Goal: Communication & Community: Connect with others

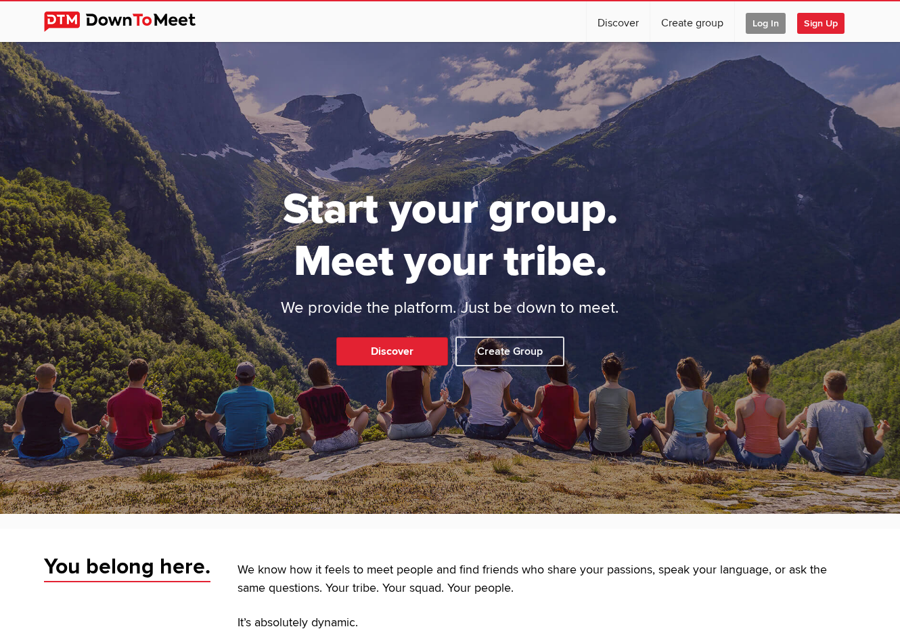
click at [761, 26] on span "Log In" at bounding box center [766, 23] width 40 height 21
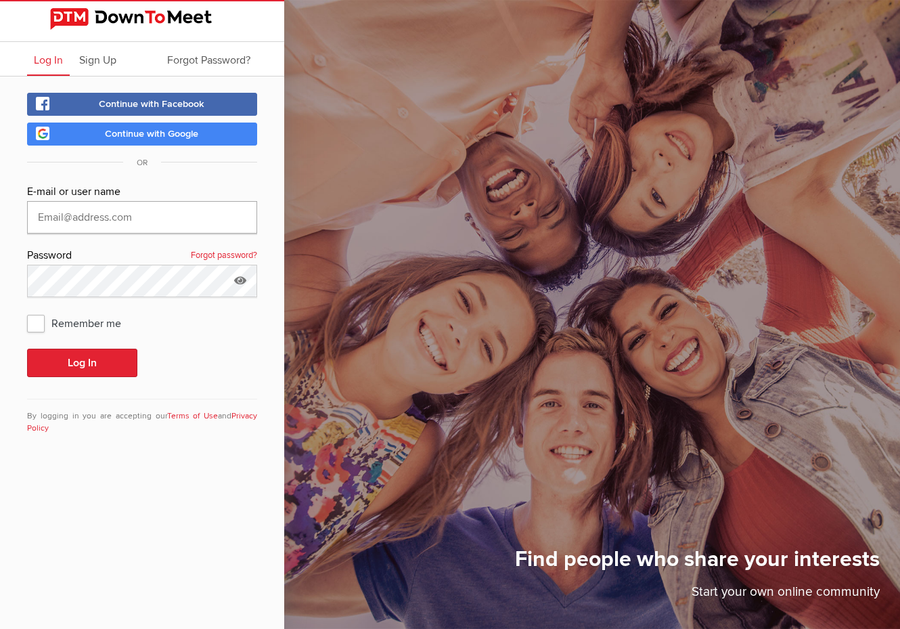
type input "[EMAIL_ADDRESS][DOMAIN_NAME]"
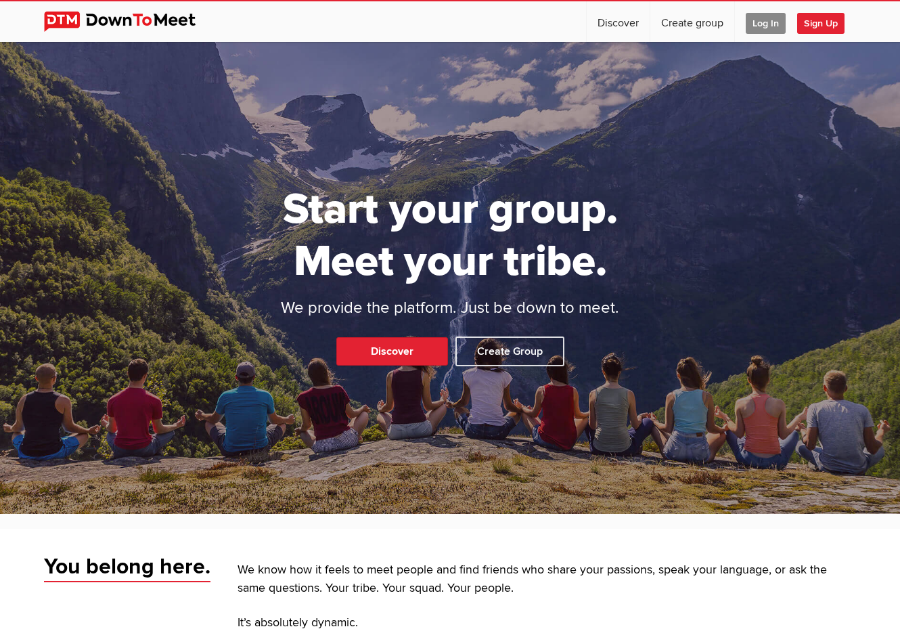
click at [767, 27] on span "Log In" at bounding box center [766, 23] width 40 height 21
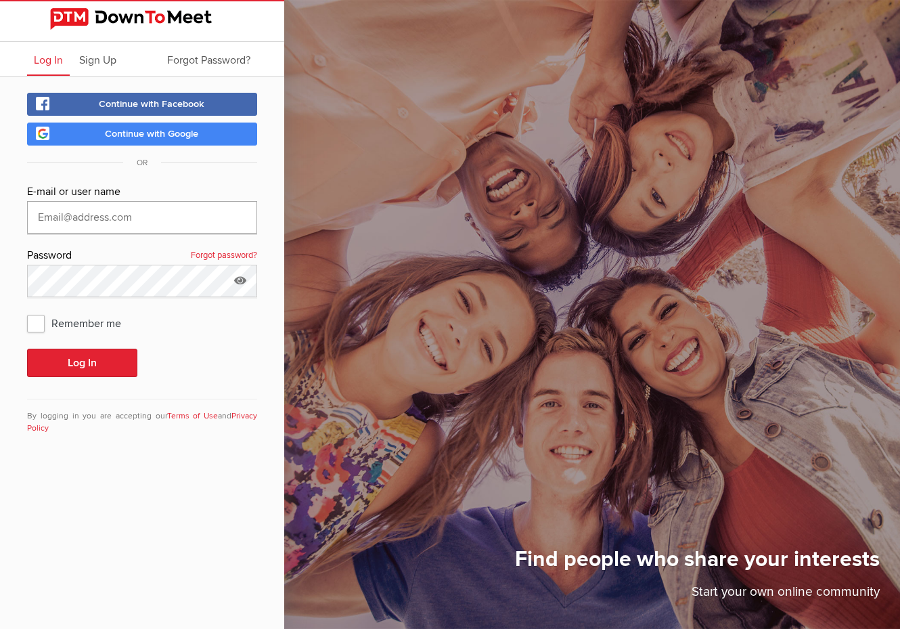
type input "[EMAIL_ADDRESS][DOMAIN_NAME]"
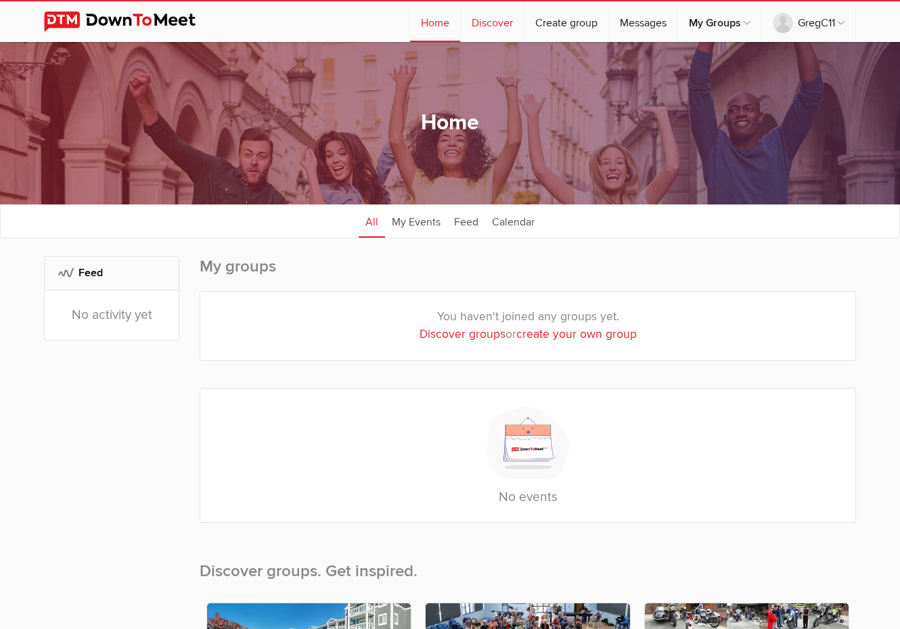
click at [480, 28] on link "Discover" at bounding box center [492, 21] width 63 height 41
select select "null"
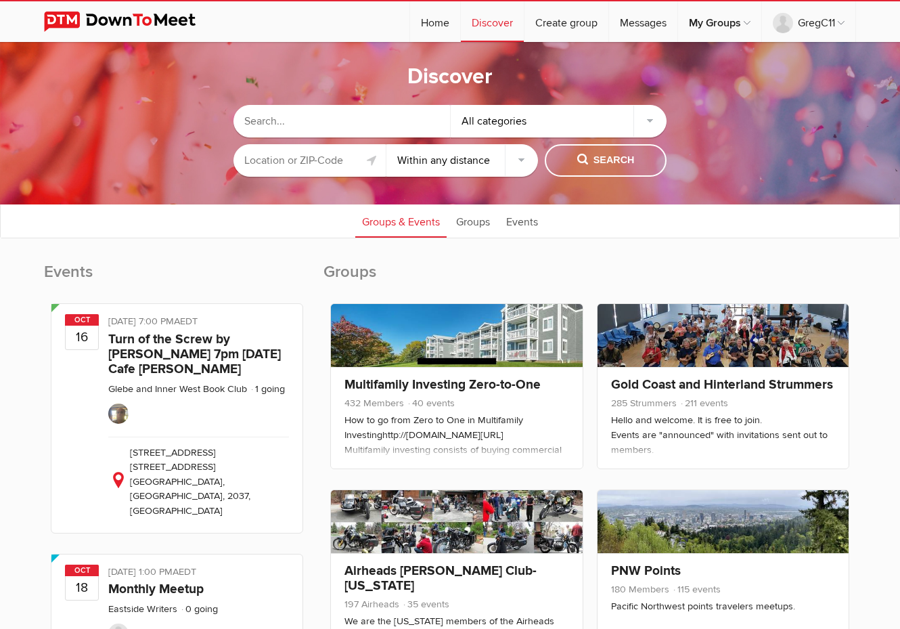
click at [324, 126] on input "text" at bounding box center [341, 121] width 217 height 32
click at [319, 162] on input "text" at bounding box center [309, 160] width 152 height 32
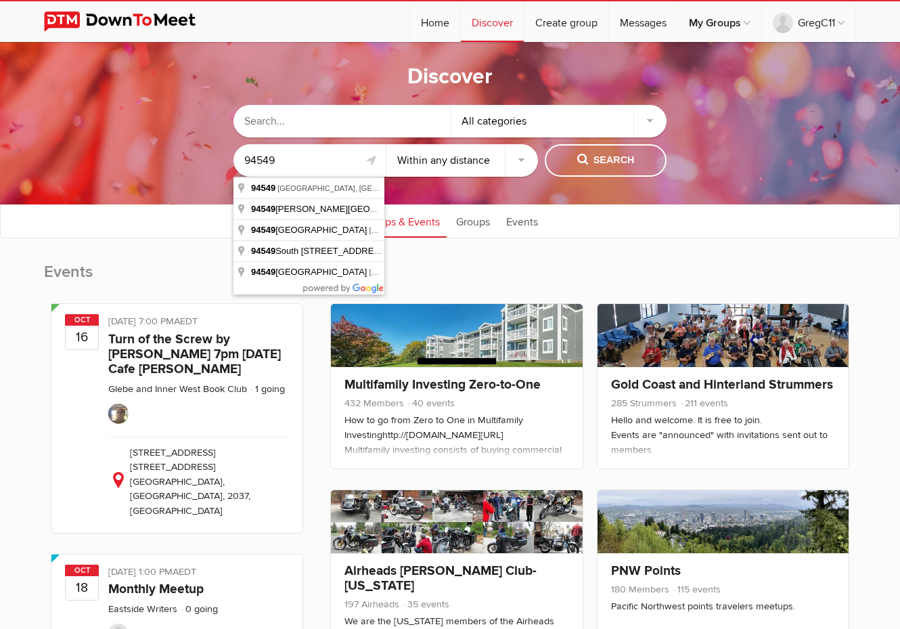
type input "94549"
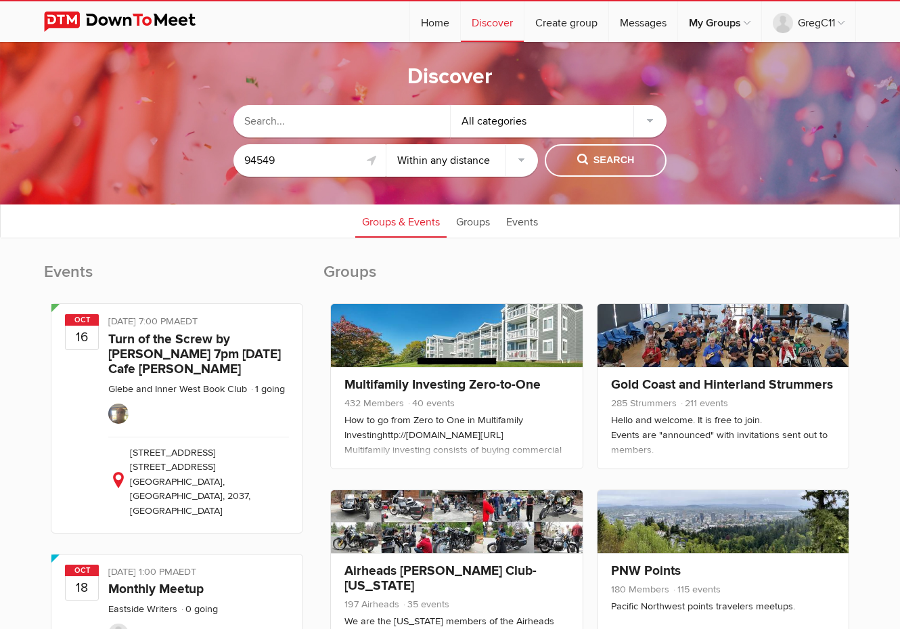
select select "25"
click option "Within 25 miles" at bounding box center [0, 0] width 0 height 0
click at [609, 153] on button "Search" at bounding box center [606, 160] width 122 height 32
click at [603, 163] on span "Search" at bounding box center [606, 160] width 58 height 15
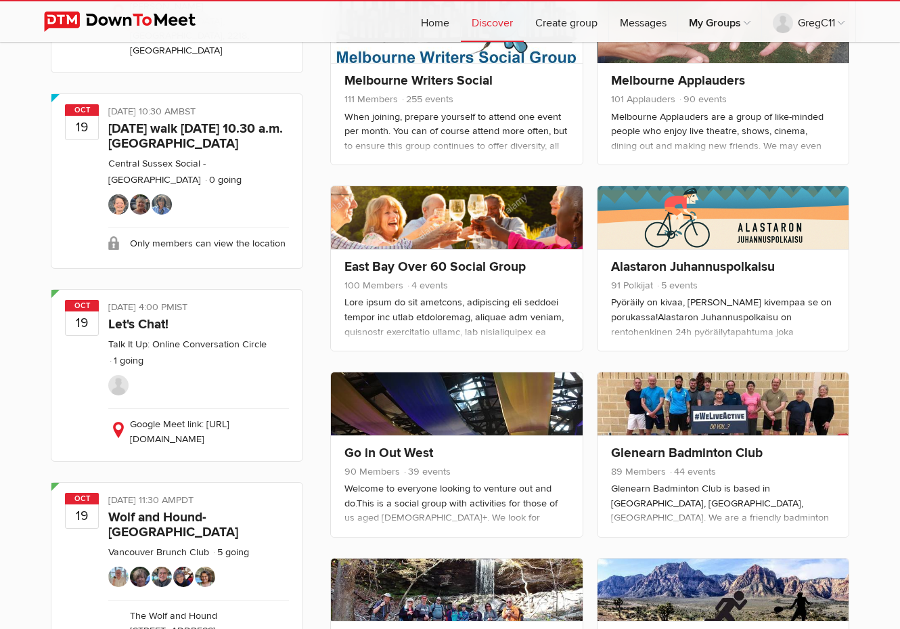
scroll to position [1245, 0]
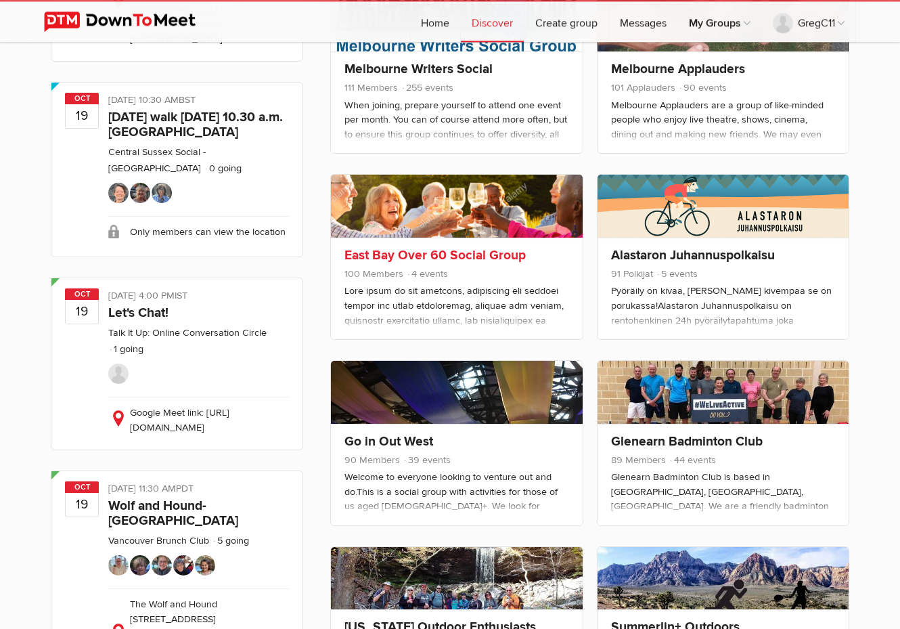
click at [404, 252] on link "East Bay Over 60 Social Group" at bounding box center [434, 255] width 181 height 16
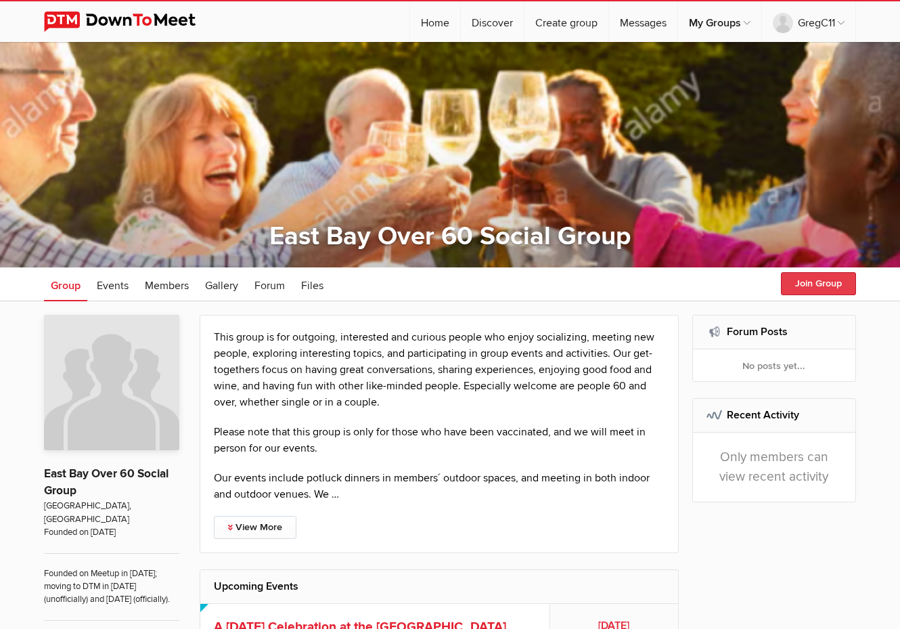
click at [800, 284] on button "Join Group" at bounding box center [818, 283] width 75 height 23
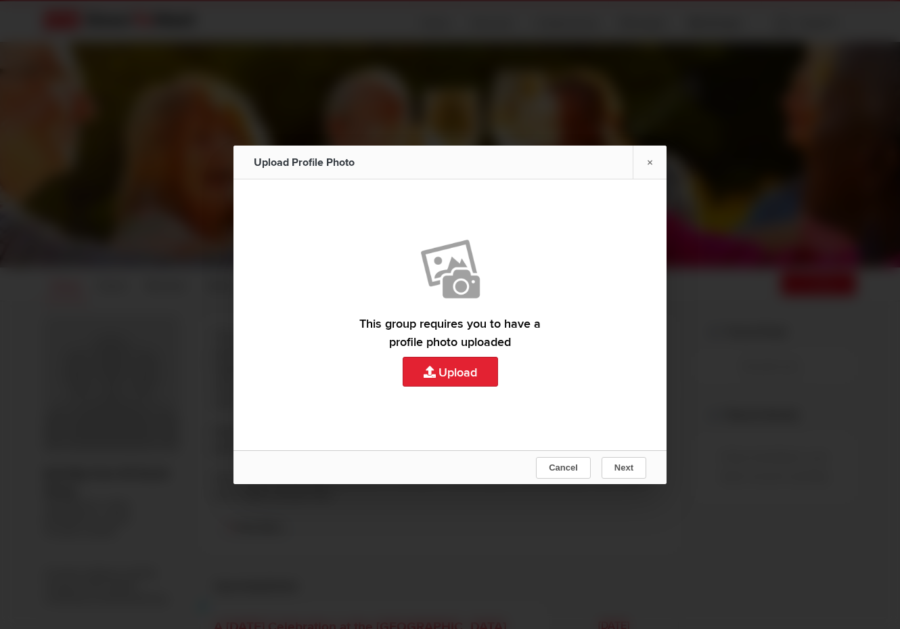
click at [455, 373] on link "Upload" at bounding box center [449, 314] width 433 height 271
click at [451, 376] on link "Upload" at bounding box center [449, 314] width 433 height 271
type input "C:\fakepath\Screenshot [DATE] 3.08.59 PM.png"
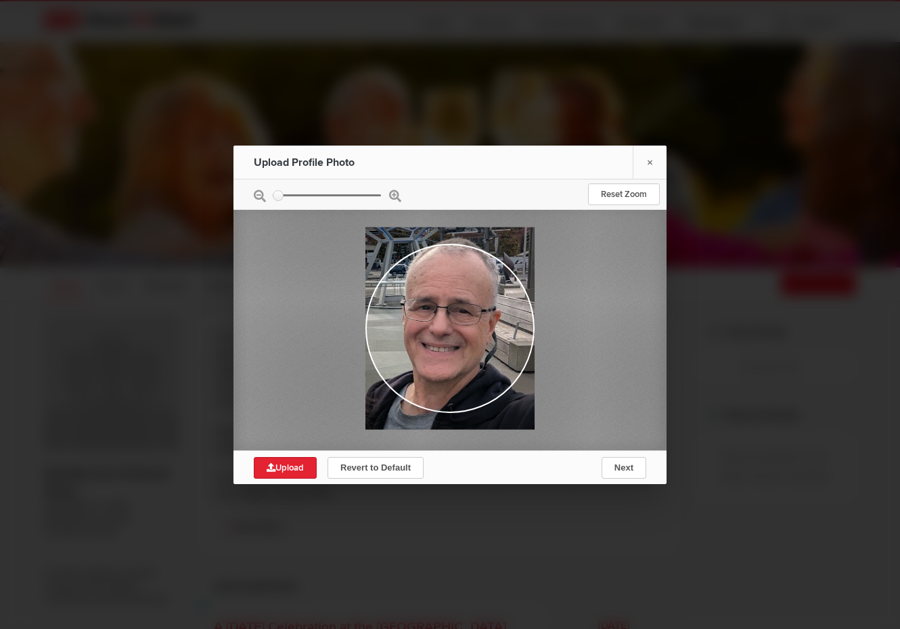
click at [277, 196] on input "zoom" at bounding box center [327, 195] width 108 height 2
click at [398, 195] on div at bounding box center [449, 194] width 433 height 30
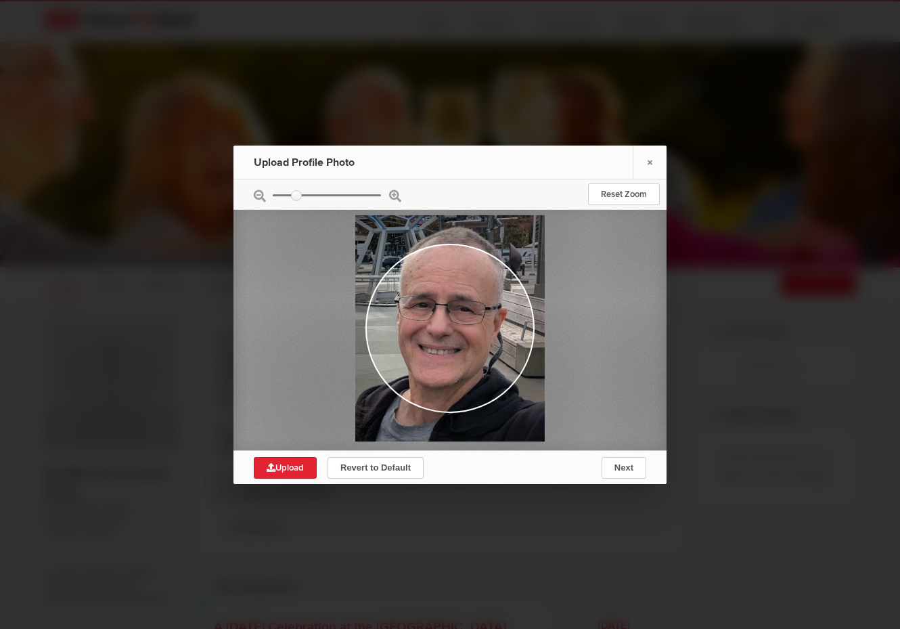
click at [297, 194] on input "zoom" at bounding box center [327, 195] width 108 height 2
type input "0.9225"
click at [274, 195] on input "zoom" at bounding box center [327, 195] width 108 height 2
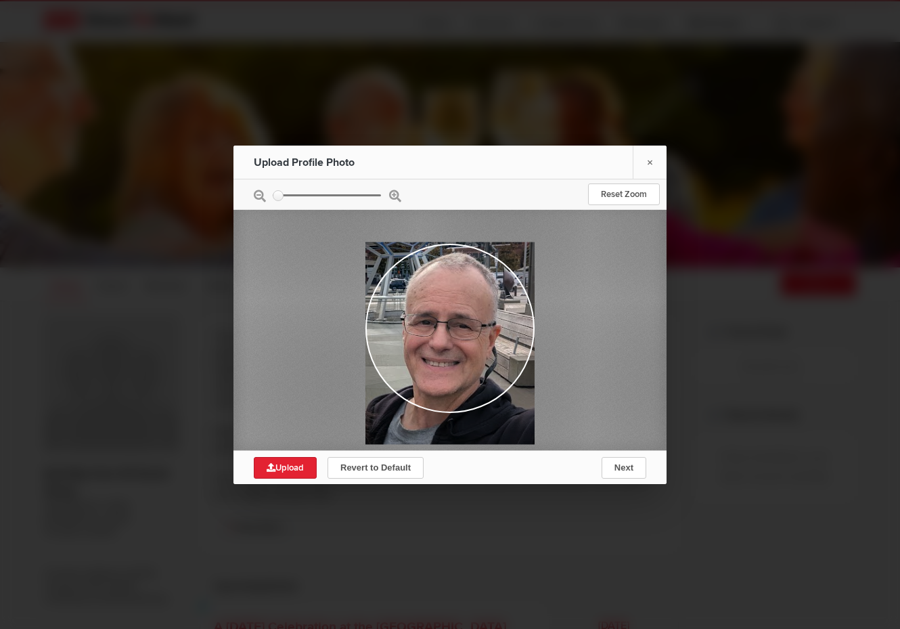
drag, startPoint x: 453, startPoint y: 338, endPoint x: 476, endPoint y: 355, distance: 28.2
click at [476, 355] on div at bounding box center [449, 343] width 169 height 202
click at [286, 465] on span "Upload" at bounding box center [285, 467] width 37 height 11
click at [632, 468] on span "Next" at bounding box center [623, 467] width 19 height 10
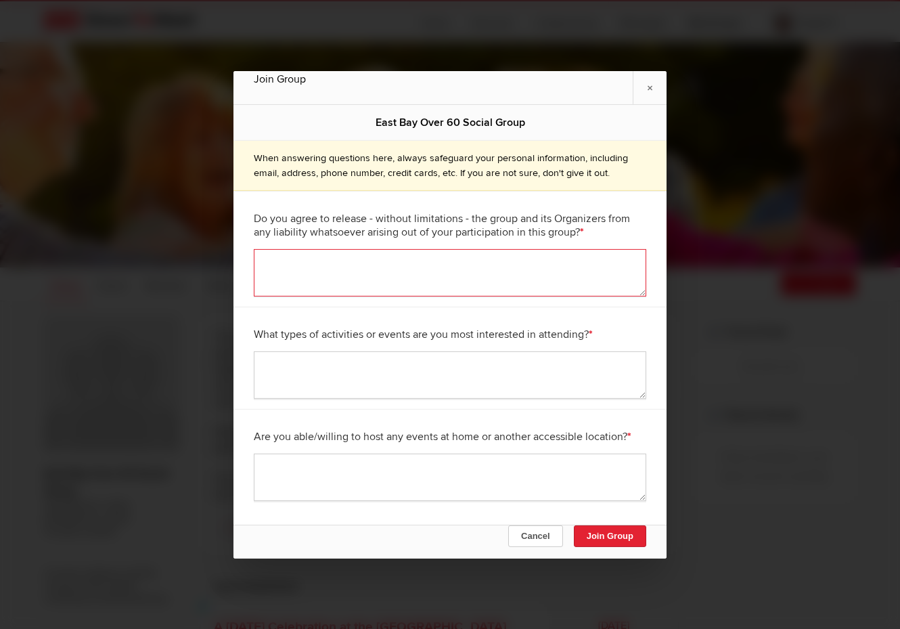
click at [493, 266] on textarea at bounding box center [450, 272] width 392 height 47
type textarea "Yes"
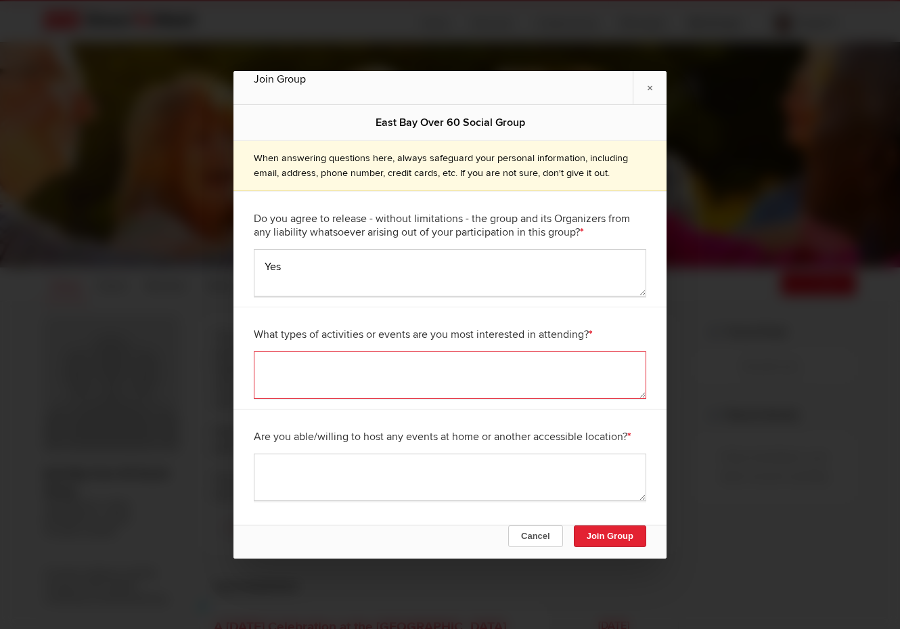
click at [504, 388] on textarea at bounding box center [450, 374] width 392 height 47
type textarea "Socializing with this very enjoyable group."
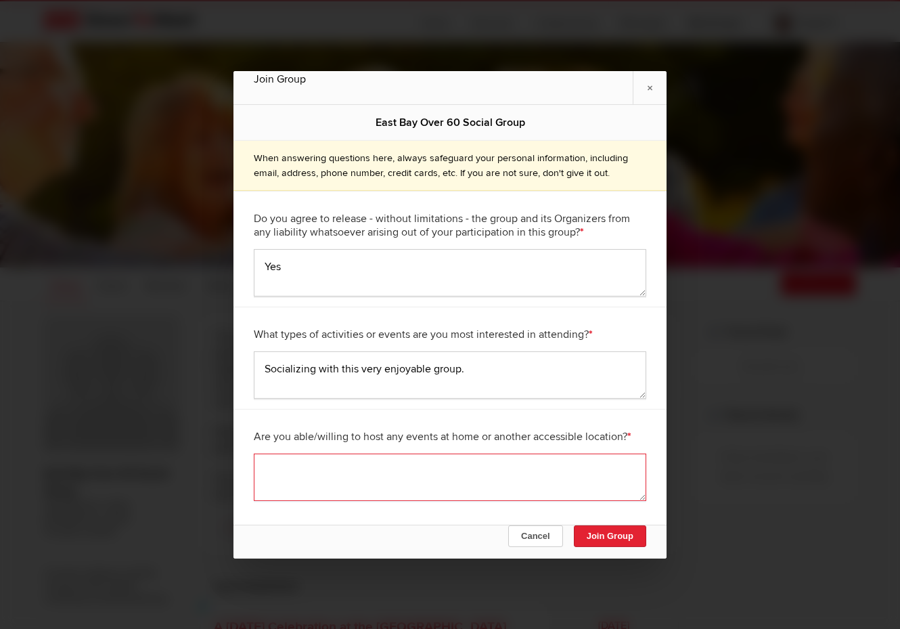
click at [427, 501] on textarea at bounding box center [450, 476] width 392 height 47
type textarea "Yes."
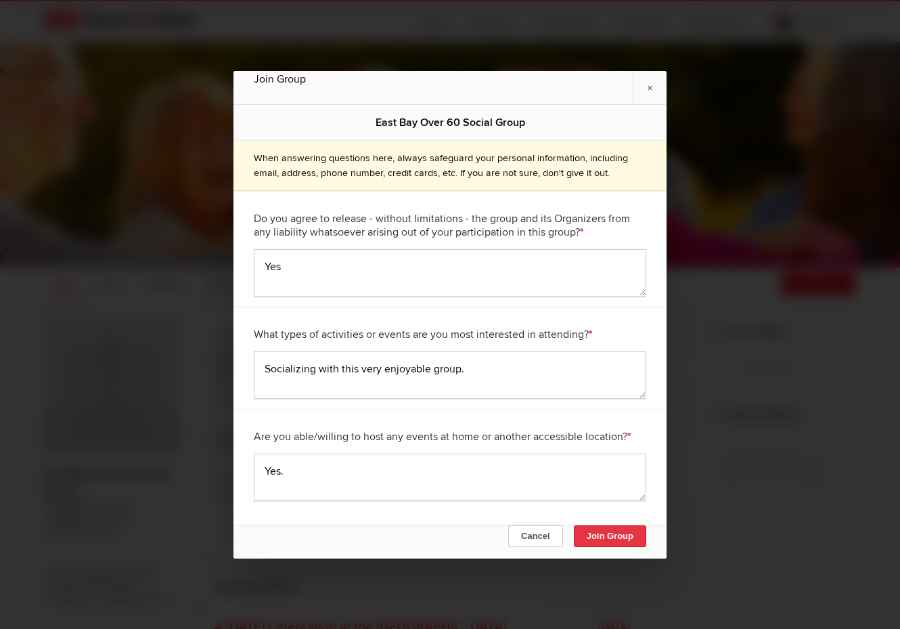
click at [613, 537] on button "Join Group" at bounding box center [610, 536] width 72 height 22
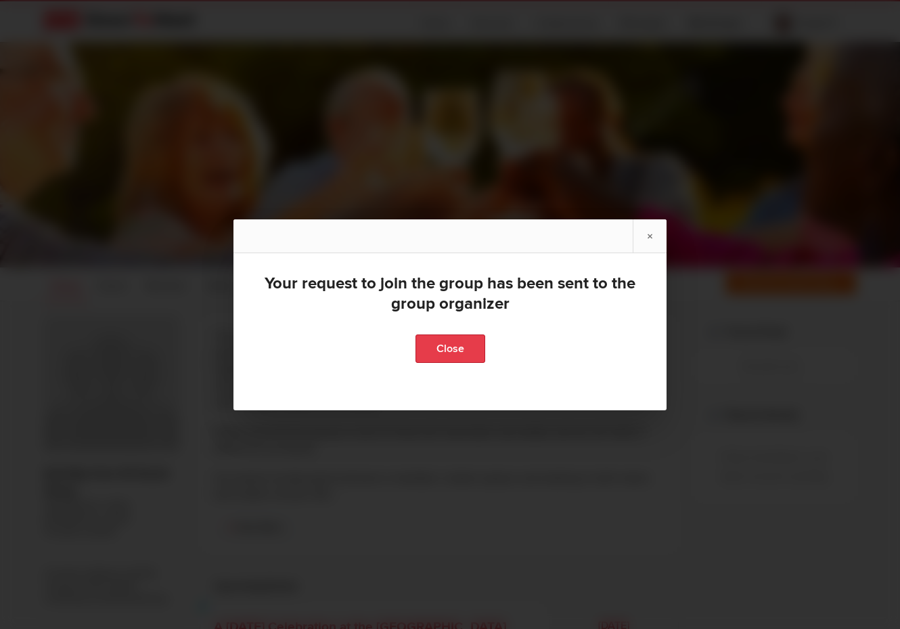
click at [456, 345] on link "Close" at bounding box center [450, 348] width 70 height 28
